Goal: Communication & Community: Answer question/provide support

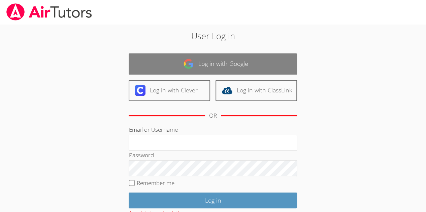
click at [198, 63] on link "Log in with Google" at bounding box center [213, 64] width 168 height 21
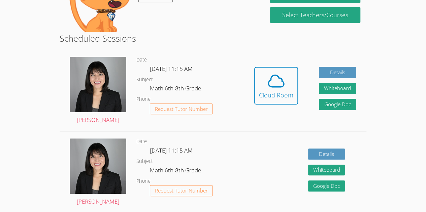
scroll to position [155, 0]
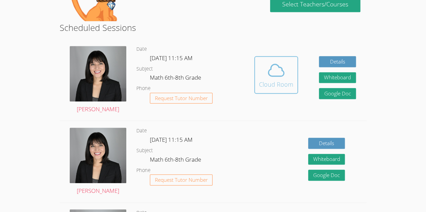
click at [273, 73] on icon at bounding box center [276, 70] width 19 height 19
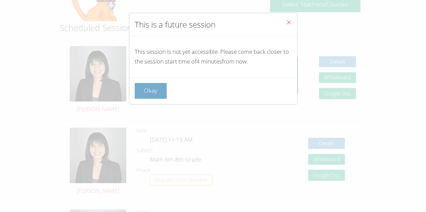
click at [145, 95] on button "Okay" at bounding box center [151, 91] width 32 height 16
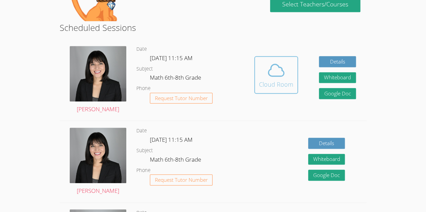
click at [282, 80] on div "Cloud Room" at bounding box center [276, 84] width 34 height 9
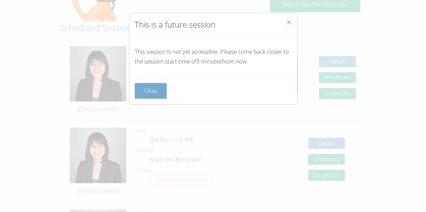
click at [148, 86] on button "Okay" at bounding box center [151, 91] width 32 height 16
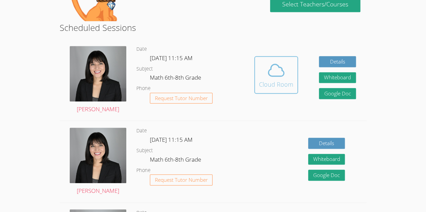
click at [273, 64] on icon at bounding box center [276, 70] width 19 height 19
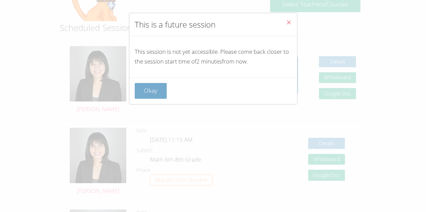
scroll to position [158, 0]
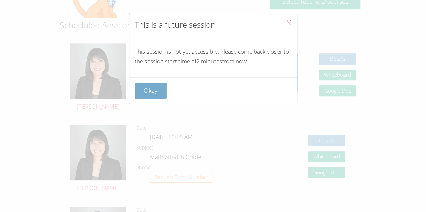
click at [146, 92] on button "Okay" at bounding box center [151, 91] width 32 height 16
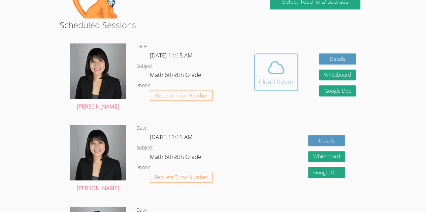
click at [273, 90] on button "Cloud Room" at bounding box center [276, 73] width 44 height 38
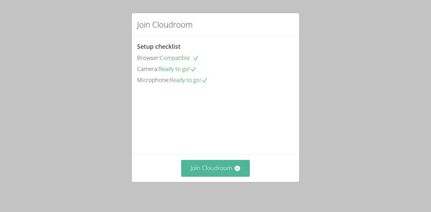
click at [227, 169] on button "Join Cloudroom" at bounding box center [215, 168] width 69 height 16
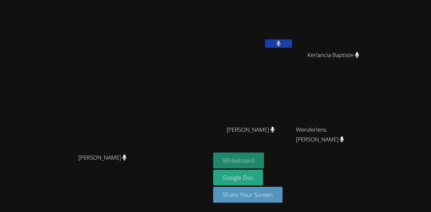
click at [264, 161] on button "Whiteboard" at bounding box center [238, 161] width 51 height 16
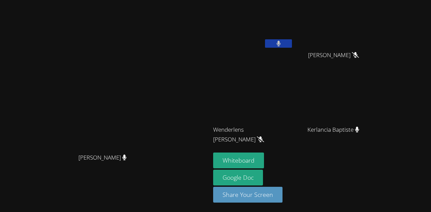
click at [376, 112] on video at bounding box center [336, 99] width 80 height 45
drag, startPoint x: 394, startPoint y: 104, endPoint x: 378, endPoint y: 87, distance: 23.8
click at [376, 87] on video at bounding box center [336, 99] width 80 height 45
drag, startPoint x: 343, startPoint y: 56, endPoint x: 412, endPoint y: 19, distance: 78.5
click at [376, 19] on div "Jestin Chery Hansley Bonhomme Hansley Bonhomme Wenderlens Demosthene Wenderlens…" at bounding box center [294, 76] width 163 height 147
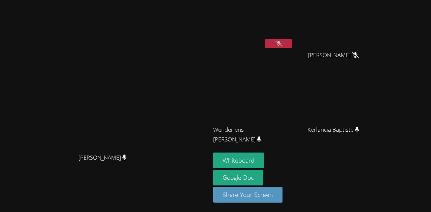
click at [293, 36] on video at bounding box center [253, 25] width 80 height 45
click at [292, 48] on div at bounding box center [278, 44] width 27 height 10
click at [292, 45] on button at bounding box center [278, 43] width 27 height 8
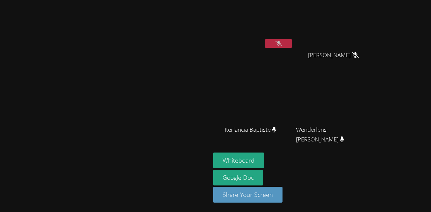
click at [265, 39] on button at bounding box center [278, 43] width 27 height 8
click at [367, 23] on video at bounding box center [336, 25] width 80 height 45
click at [292, 44] on button at bounding box center [278, 43] width 27 height 8
click at [347, 22] on div "Jestin Chery Hansley Bonhomme Hansley Bonhomme Kerlancia Baptiste Kerlancia Bap…" at bounding box center [294, 76] width 163 height 147
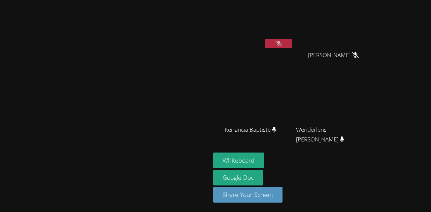
click at [347, 22] on div "Jestin Chery Hansley Bonhomme Hansley Bonhomme Kerlancia Baptiste Kerlancia Bap…" at bounding box center [294, 76] width 163 height 147
click at [292, 48] on div at bounding box center [278, 44] width 27 height 10
click at [282, 45] on icon at bounding box center [278, 44] width 7 height 6
click at [265, 39] on button at bounding box center [278, 43] width 27 height 8
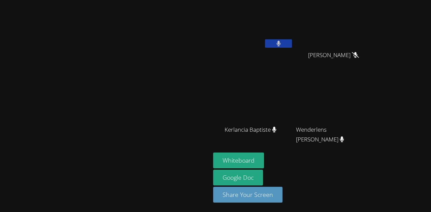
click at [265, 39] on button at bounding box center [278, 43] width 27 height 8
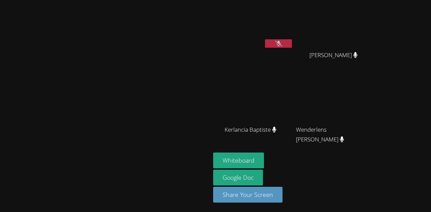
click at [265, 39] on button at bounding box center [278, 43] width 27 height 8
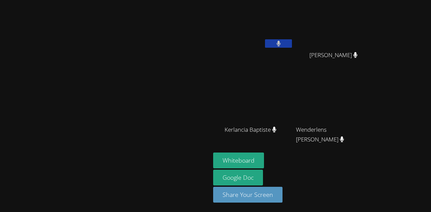
click at [265, 39] on button at bounding box center [278, 43] width 27 height 8
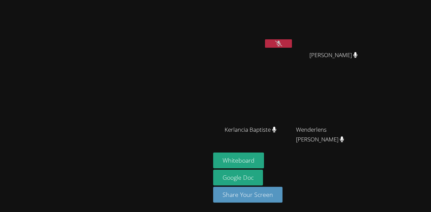
click at [265, 39] on button at bounding box center [278, 43] width 27 height 8
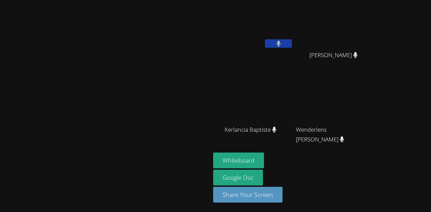
click at [265, 39] on button at bounding box center [278, 43] width 27 height 8
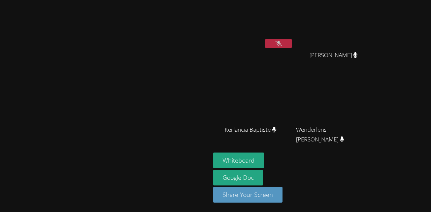
click at [265, 39] on button at bounding box center [278, 43] width 27 height 8
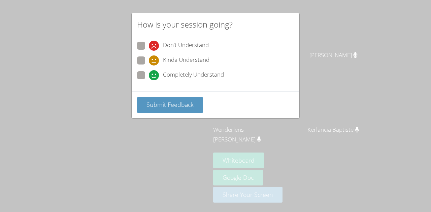
click at [149, 80] on span at bounding box center [149, 80] width 0 height 0
click at [149, 77] on input "Completely Understand" at bounding box center [152, 74] width 6 height 6
radio input "true"
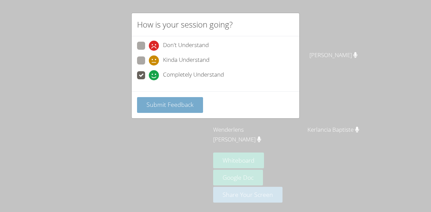
click at [159, 101] on span "Submit Feedback" at bounding box center [169, 105] width 47 height 8
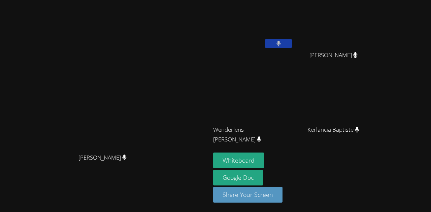
click at [358, 53] on span "Hansley Bonhomme" at bounding box center [333, 56] width 48 height 10
drag, startPoint x: 415, startPoint y: 52, endPoint x: 422, endPoint y: 140, distance: 87.9
click at [376, 140] on div "Jestin Chery Hansley Bonhomme Hansley Bonhomme Wenderlens Demosthene Wenderlens…" at bounding box center [294, 76] width 163 height 147
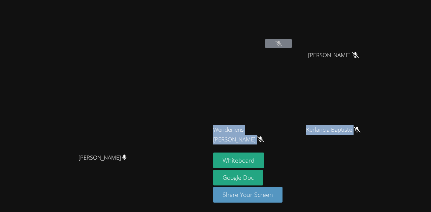
click at [293, 144] on div "Wenderlens Demosthene" at bounding box center [253, 136] width 80 height 27
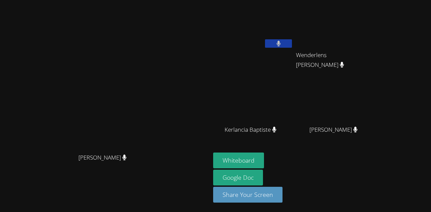
click at [293, 21] on video at bounding box center [253, 25] width 80 height 45
